Goal: Information Seeking & Learning: Learn about a topic

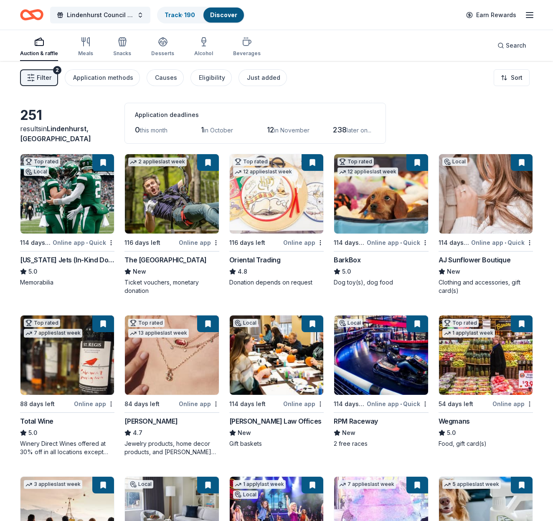
scroll to position [1, 0]
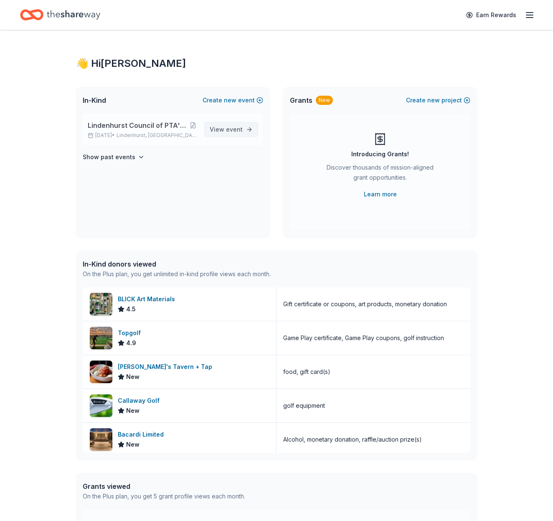
click at [236, 132] on span "event" at bounding box center [234, 129] width 17 height 7
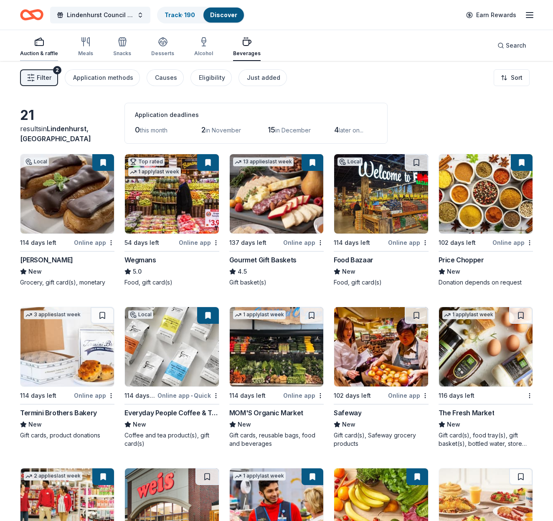
click at [35, 49] on div "Auction & raffle" at bounding box center [39, 47] width 38 height 20
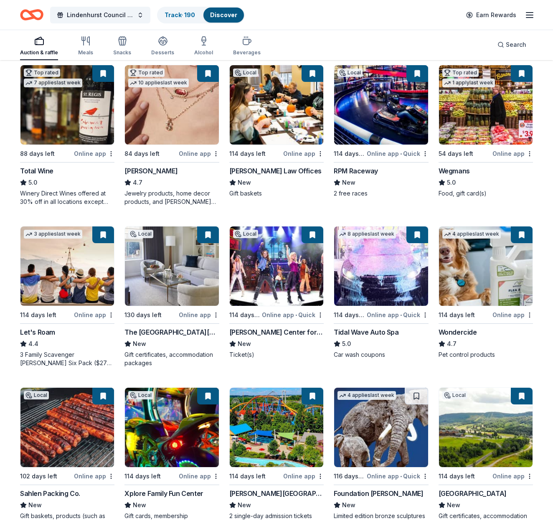
scroll to position [250, 0]
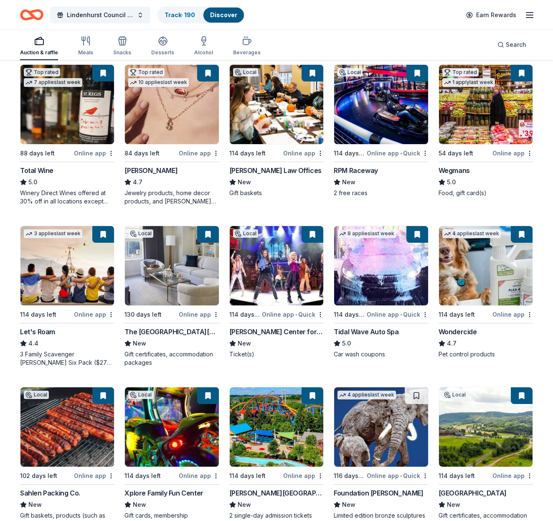
click at [193, 121] on img at bounding box center [172, 104] width 94 height 79
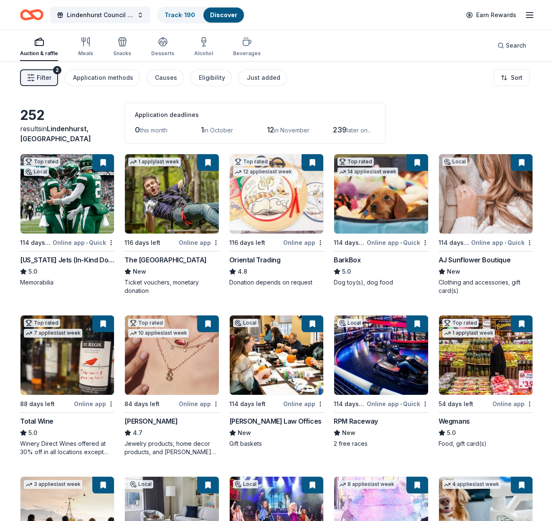
scroll to position [0, 0]
click at [500, 43] on div "Search" at bounding box center [511, 45] width 29 height 10
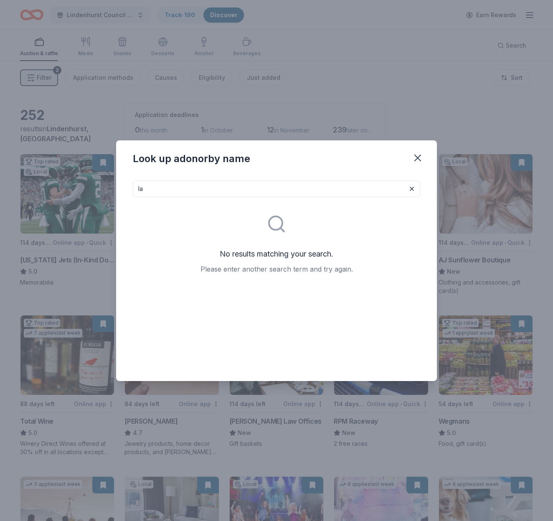
type input "l"
click at [415, 159] on icon "button" at bounding box center [418, 158] width 12 height 12
